Goal: Task Accomplishment & Management: Complete application form

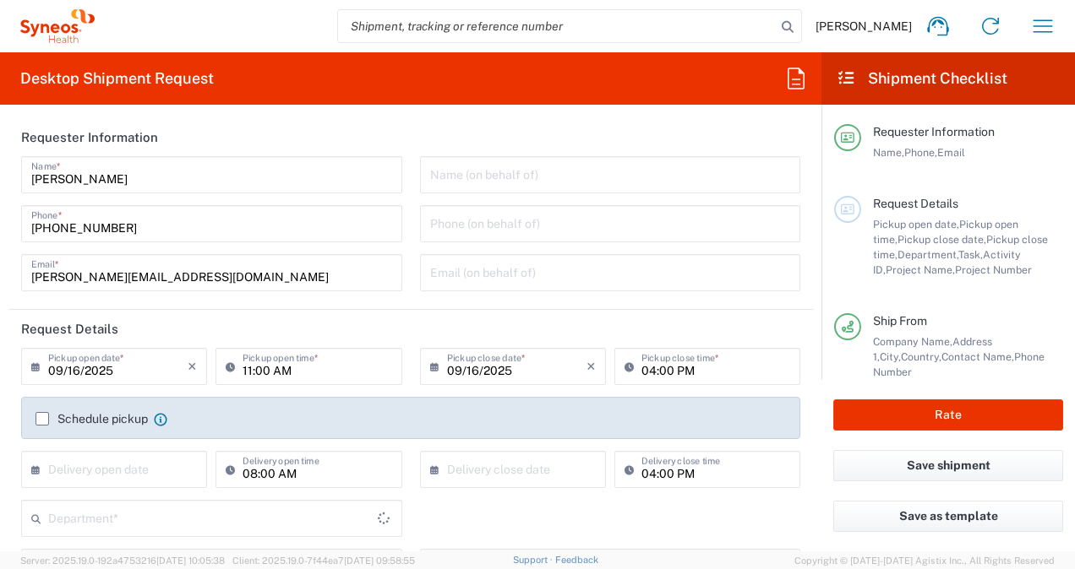
type input "8350"
type input "Czechia"
type input "Syneos Health CZ s.r.o"
